Goal: Transaction & Acquisition: Book appointment/travel/reservation

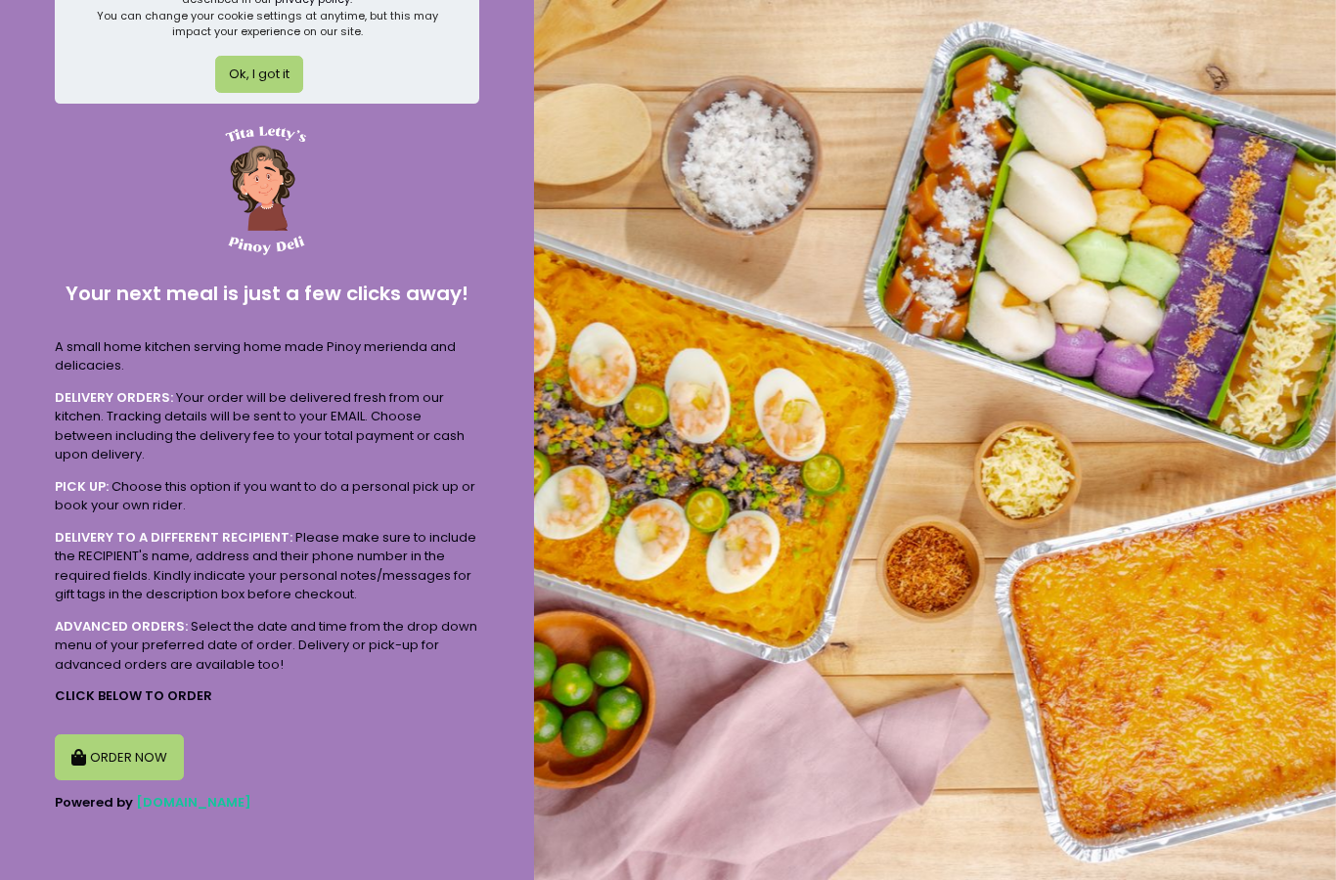
scroll to position [78, 0]
click at [674, 570] on img at bounding box center [935, 440] width 802 height 880
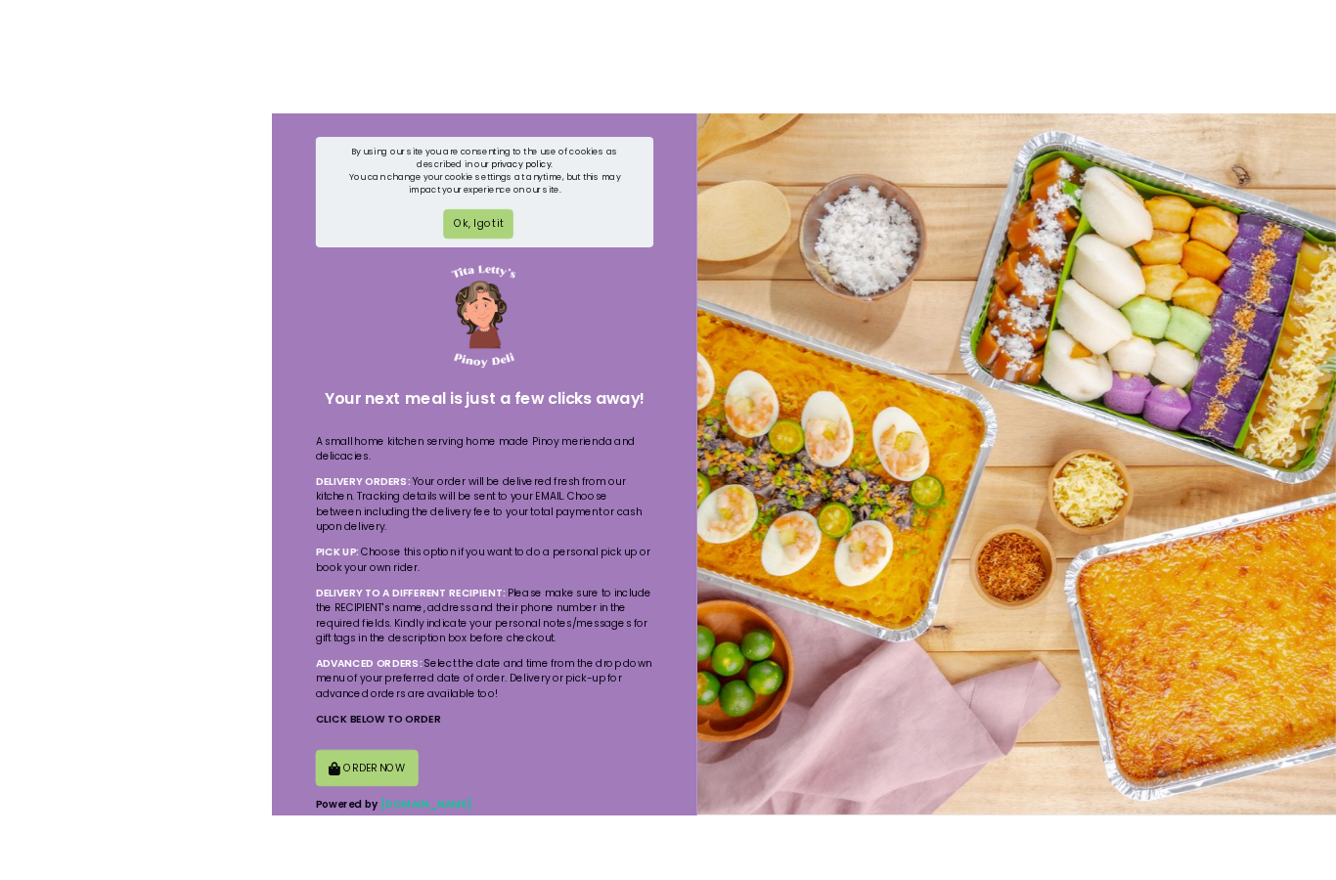
scroll to position [76, 0]
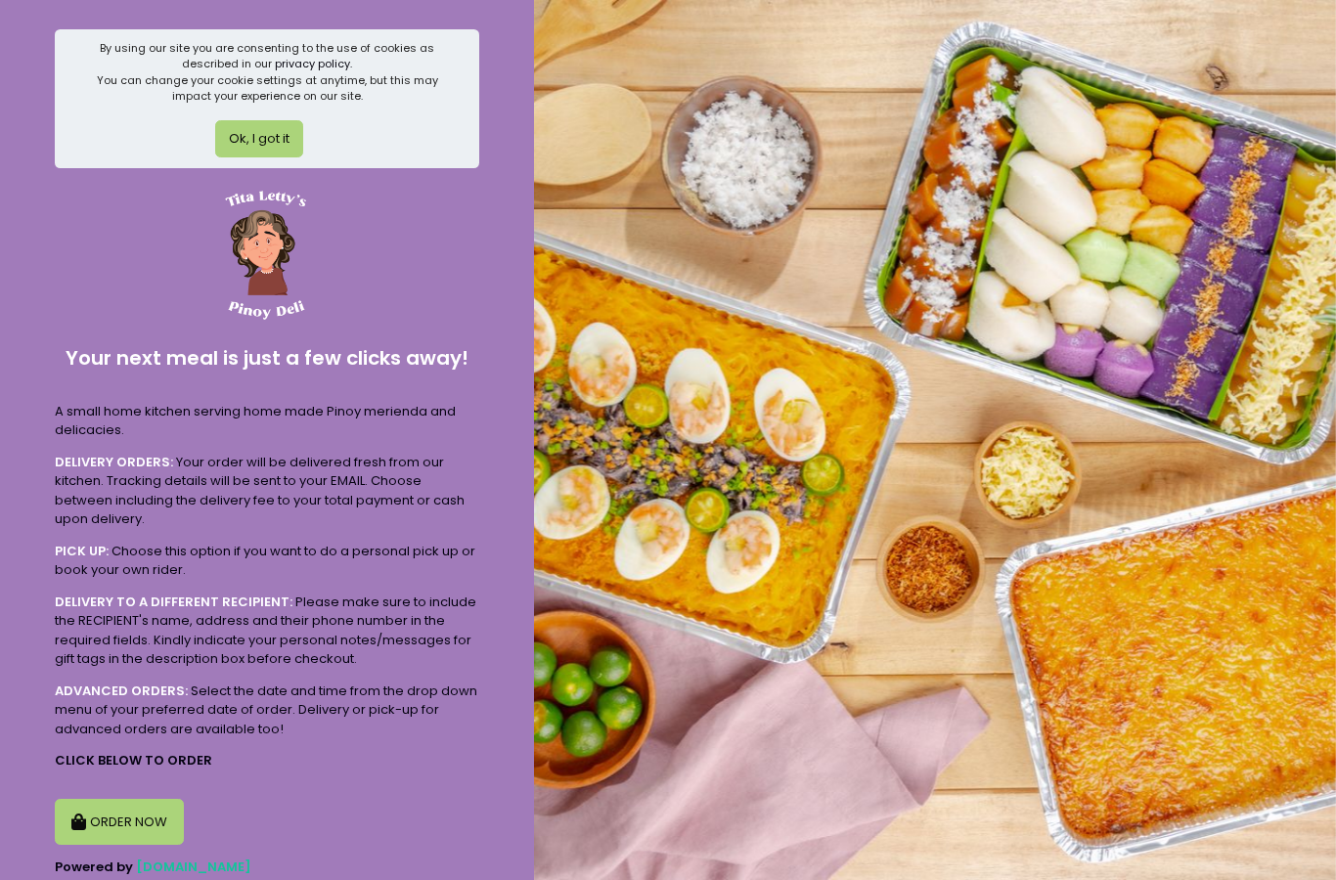
click at [147, 809] on button "ORDER NOW" at bounding box center [119, 822] width 129 height 47
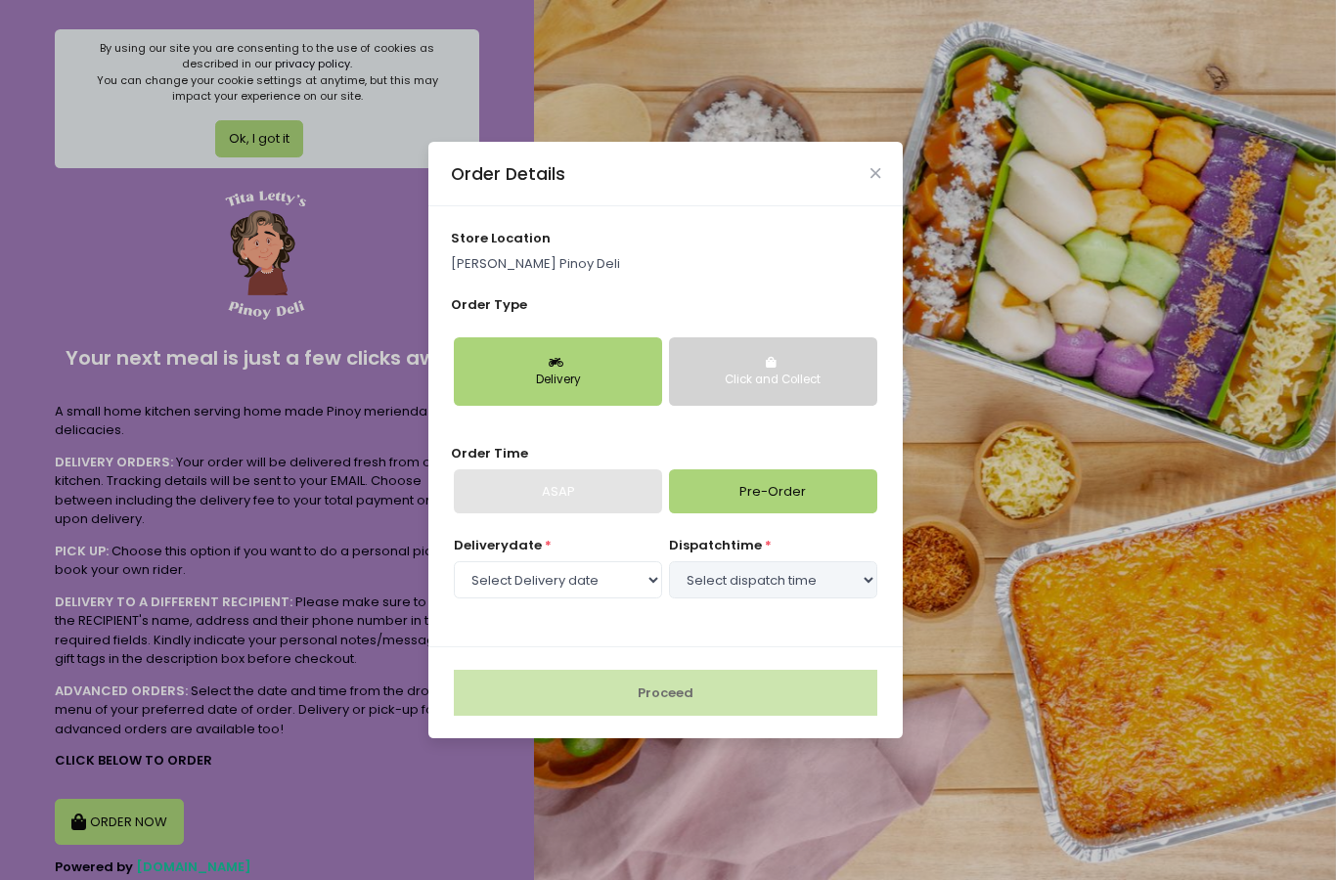
click at [625, 389] on div "Delivery" at bounding box center [558, 381] width 181 height 18
click at [825, 515] on link "Pre-Order" at bounding box center [773, 492] width 208 height 45
click at [643, 599] on select "Select Delivery date Sunday, Sep 7th Monday, Sep 8th Tuesday, Sep 9th Wednesday…" at bounding box center [558, 579] width 208 height 37
click at [628, 599] on select "Select Delivery date Sunday, Sep 7th Monday, Sep 8th Tuesday, Sep 9th Wednesday…" at bounding box center [558, 579] width 208 height 37
click at [603, 599] on select "Select Delivery date Sunday, Sep 7th Monday, Sep 8th Tuesday, Sep 9th Wednesday…" at bounding box center [558, 579] width 208 height 37
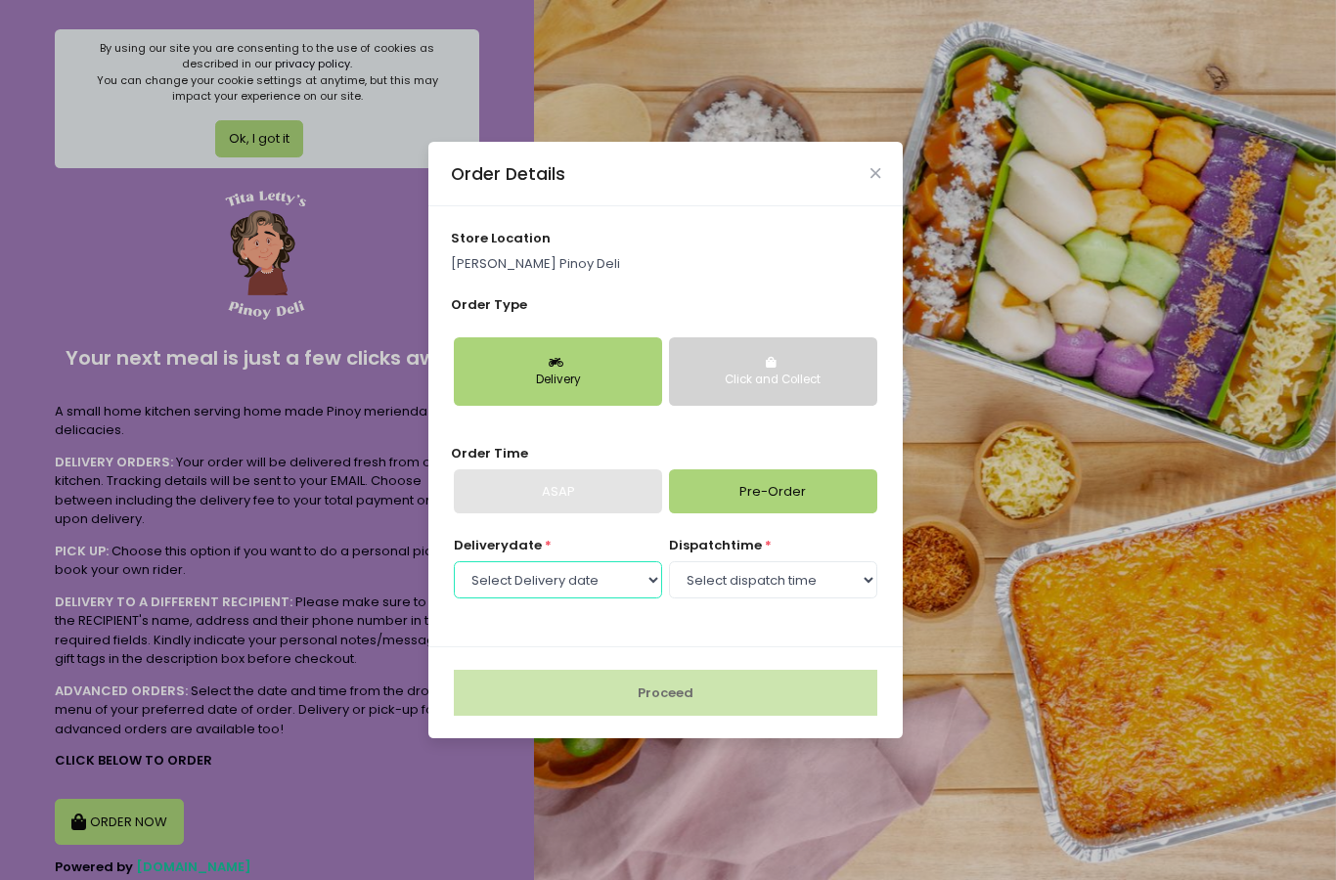
select select "2025-09-11"
click at [814, 599] on select "Select dispatch time 09:00 AM - 09:30 AM 09:30 AM - 10:00 AM 10:00 AM - 10:30 A…" at bounding box center [773, 579] width 208 height 37
click at [878, 206] on div "Order Details" at bounding box center [665, 174] width 474 height 65
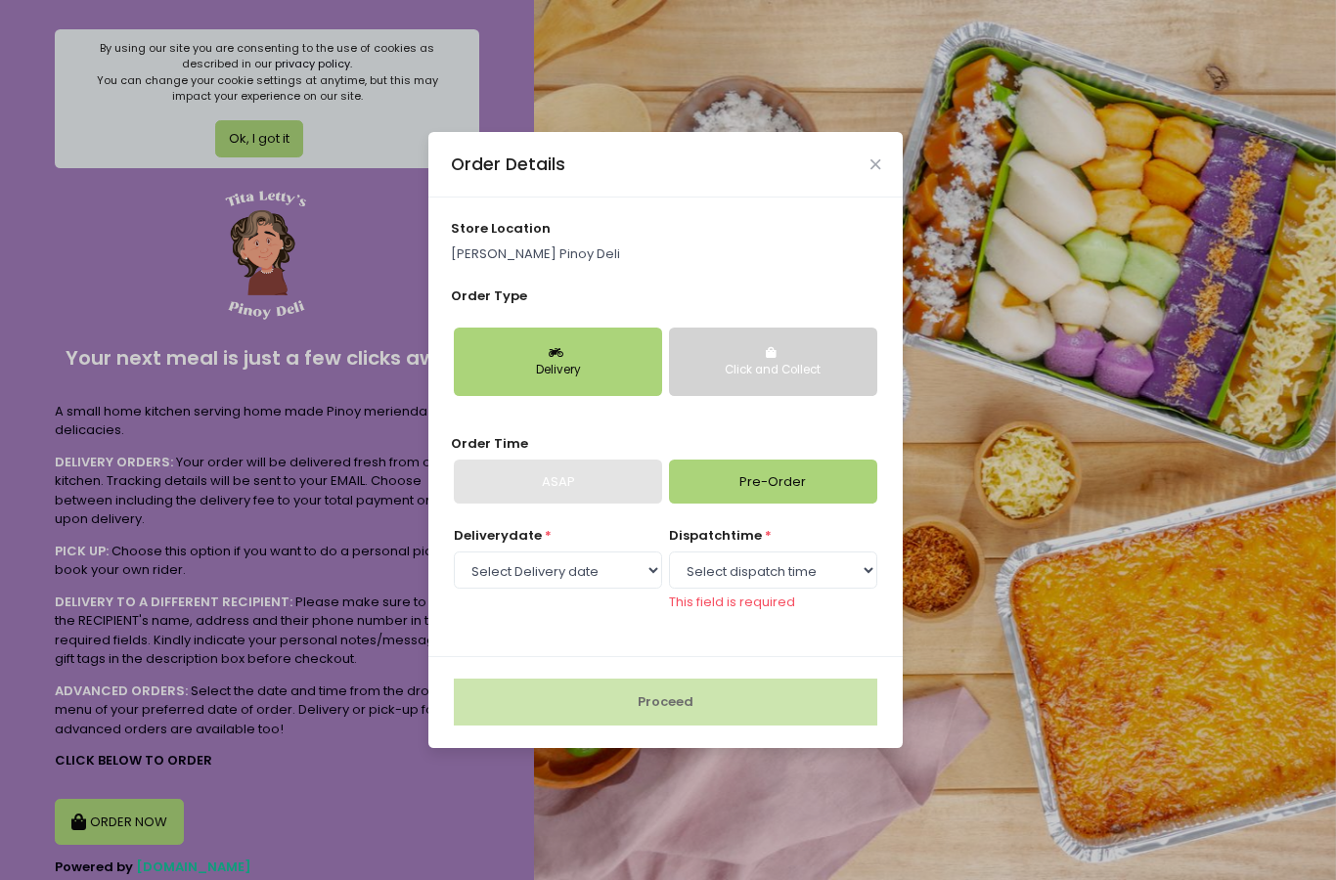
click at [892, 197] on div "Order Details" at bounding box center [665, 164] width 474 height 65
click at [874, 172] on icon "Close" at bounding box center [876, 164] width 10 height 15
